Goal: Task Accomplishment & Management: Manage account settings

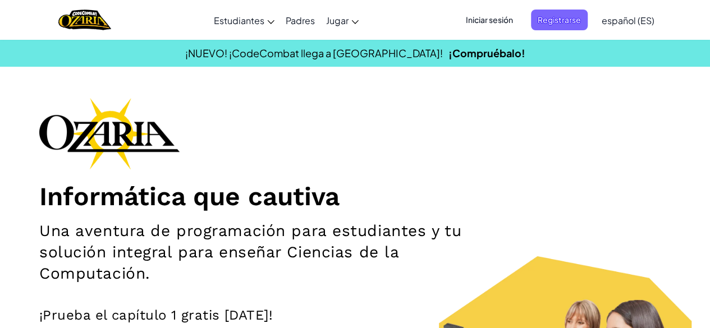
click at [503, 22] on span "Iniciar sesión" at bounding box center [489, 20] width 61 height 21
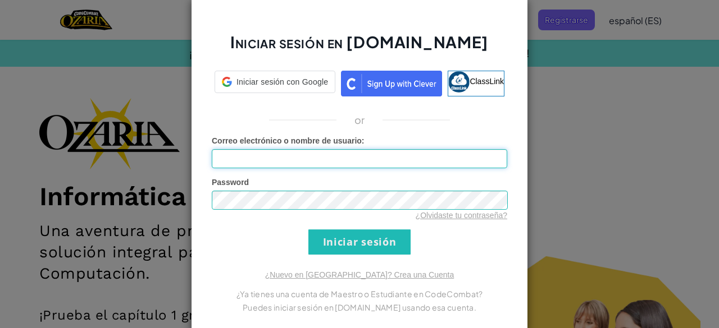
type input "[EMAIL_ADDRESS][DOMAIN_NAME]"
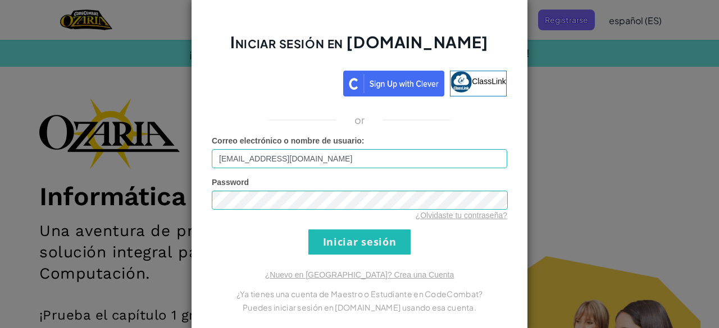
click at [400, 239] on input "Iniciar sesión" at bounding box center [359, 242] width 102 height 25
click at [398, 260] on div "Iniciar sesión en [DOMAIN_NAME] ClassLink or Correo electrónico o nombre de usu…" at bounding box center [359, 164] width 337 height 335
